Goal: Book appointment/travel/reservation

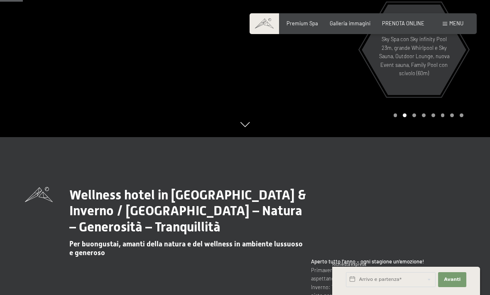
scroll to position [132, 0]
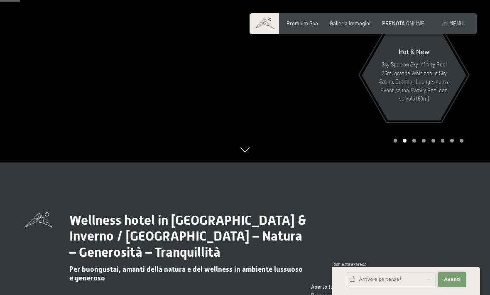
click at [452, 283] on span "Avanti" at bounding box center [451, 279] width 17 height 7
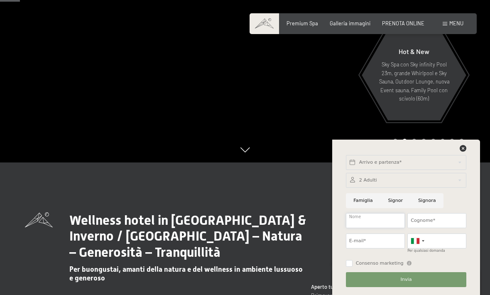
click at [391, 228] on input "Nome" at bounding box center [375, 220] width 59 height 15
type input "[PERSON_NAME]"
type input "Giorgi"
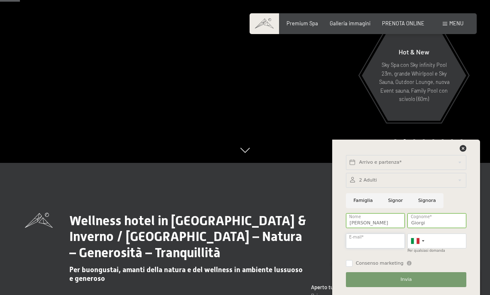
type input "[EMAIL_ADDRESS][DOMAIN_NAME]"
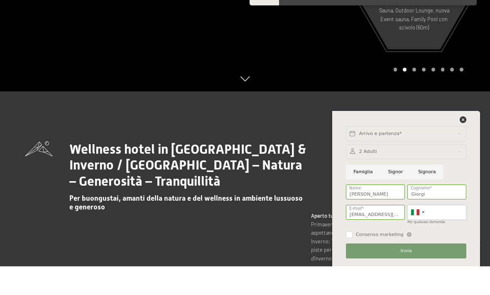
scroll to position [175, 0]
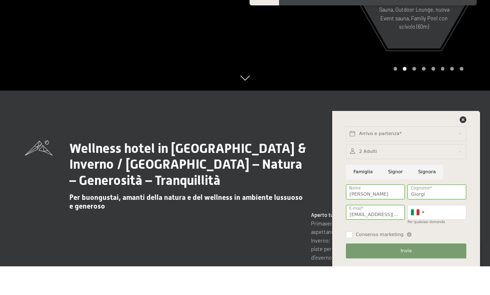
click at [352, 261] on label "Consenso marketing" at bounding box center [377, 263] width 51 height 7
click at [352, 261] on input "Consenso marketing" at bounding box center [349, 263] width 7 height 7
checkbox input "false"
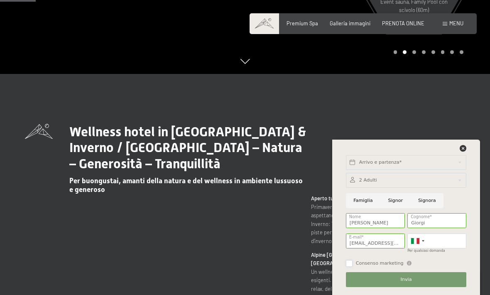
scroll to position [220, 0]
click at [430, 170] on input "text" at bounding box center [406, 162] width 120 height 15
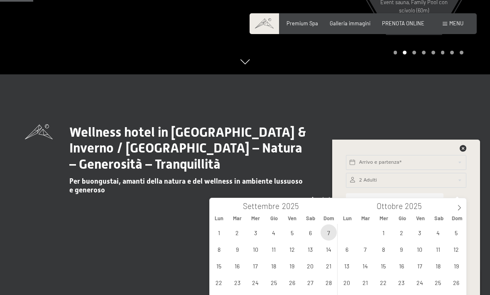
click at [327, 235] on span "7" at bounding box center [328, 232] width 16 height 16
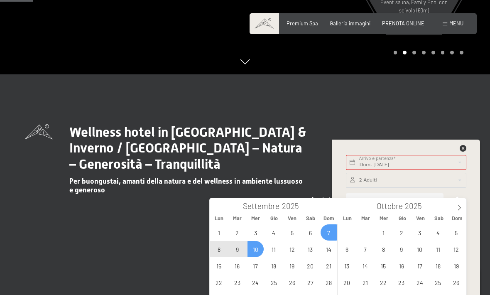
click at [258, 250] on span "10" at bounding box center [255, 249] width 16 height 16
type input "Dom. [DATE] - Mer. [DATE]"
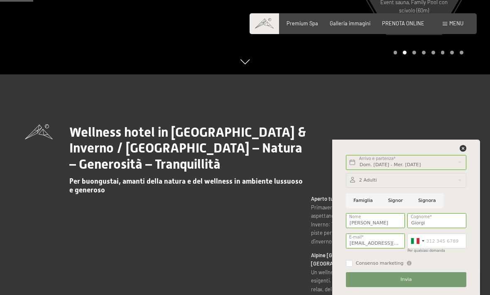
click at [424, 287] on button "Invia" at bounding box center [406, 279] width 120 height 15
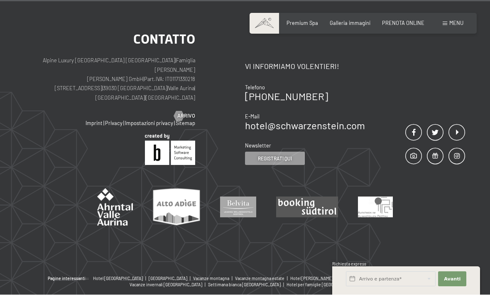
scroll to position [678, 0]
